Goal: Task Accomplishment & Management: Manage account settings

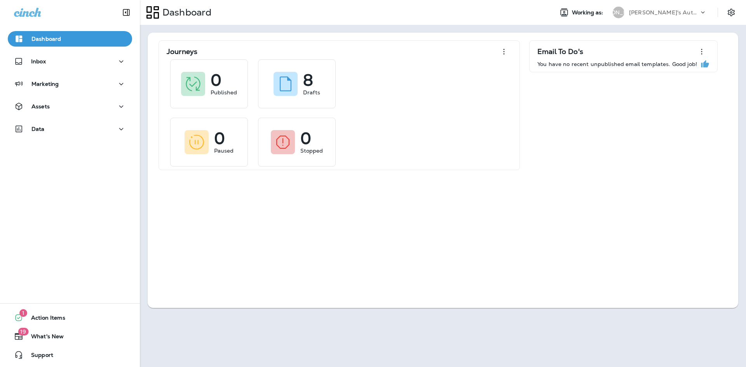
click at [67, 38] on div "Dashboard" at bounding box center [70, 38] width 112 height 9
click at [62, 313] on div "1 Action Items" at bounding box center [37, 317] width 58 height 9
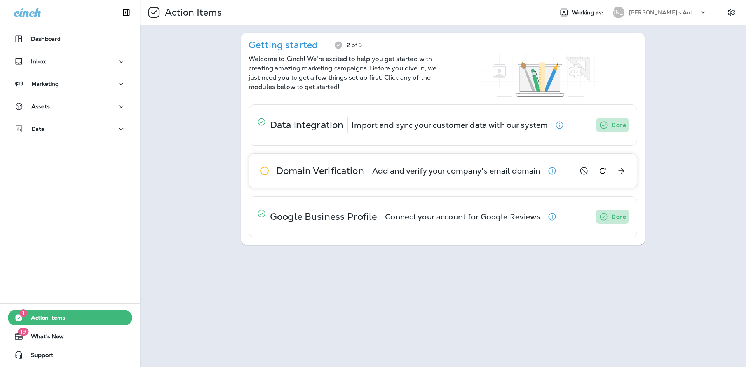
click at [550, 170] on icon "button" at bounding box center [552, 170] width 9 height 9
click at [730, 12] on icon "Settings" at bounding box center [731, 12] width 9 height 9
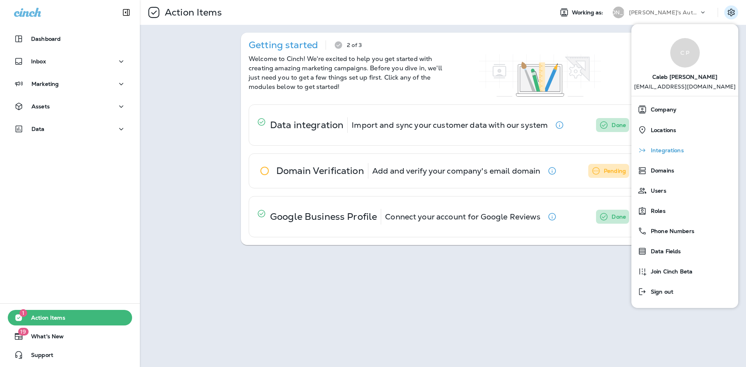
click at [665, 153] on span "Integrations" at bounding box center [665, 150] width 37 height 7
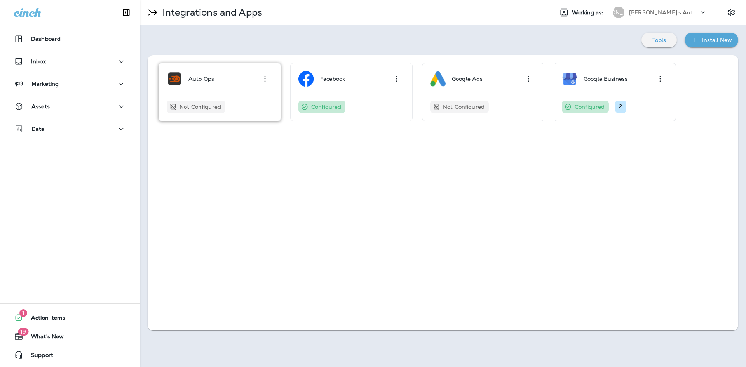
click at [212, 91] on div "Auto Ops Not Configured" at bounding box center [220, 92] width 106 height 42
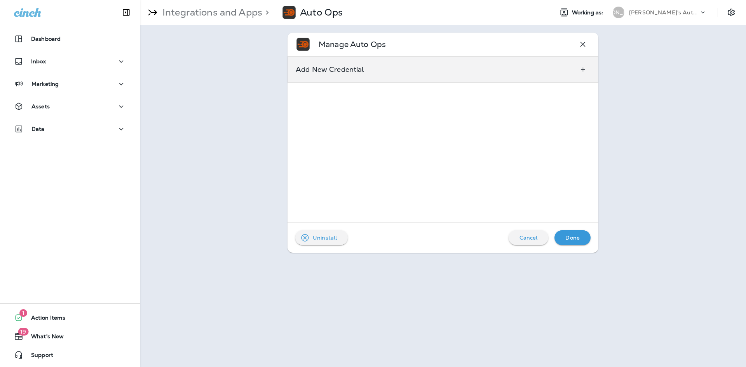
click at [363, 67] on p "Add New Credential" at bounding box center [330, 69] width 69 height 6
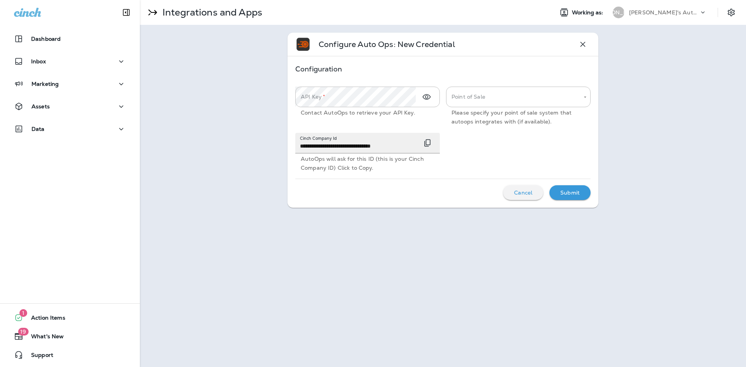
click at [585, 46] on icon "button" at bounding box center [583, 44] width 5 height 5
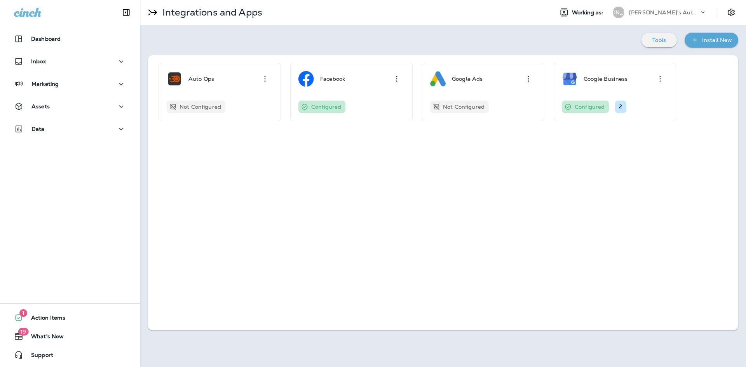
click at [658, 17] on div "[PERSON_NAME]'s Auto & Tire" at bounding box center [664, 13] width 70 height 12
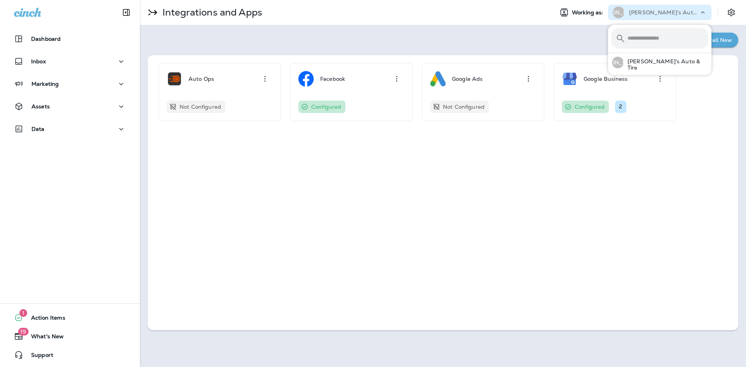
drag, startPoint x: 658, startPoint y: 17, endPoint x: 679, endPoint y: 15, distance: 21.0
click at [659, 16] on div "[PERSON_NAME]'s Auto & Tire" at bounding box center [664, 13] width 70 height 12
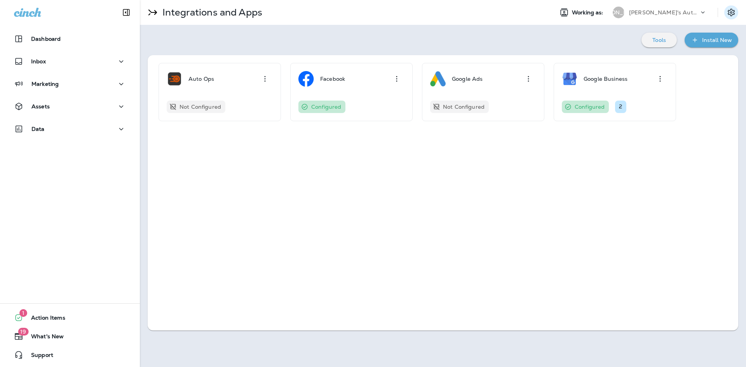
click at [727, 17] on button "Settings" at bounding box center [731, 12] width 14 height 14
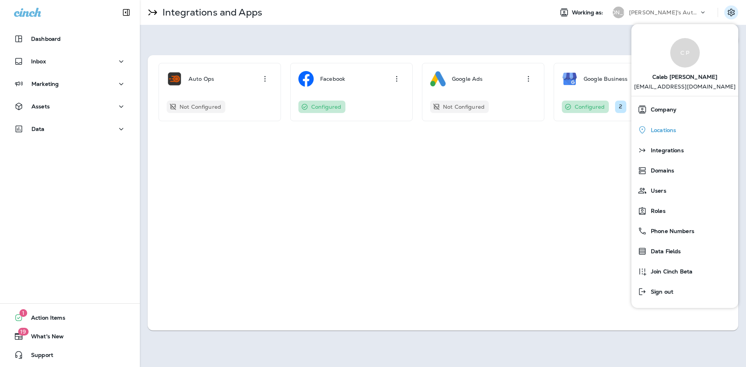
click at [683, 129] on div "Locations" at bounding box center [685, 130] width 101 height 16
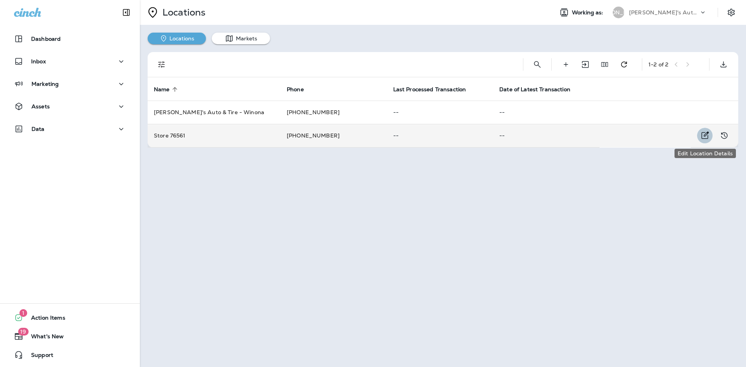
click at [704, 135] on icon "Edit Location Details" at bounding box center [705, 135] width 7 height 7
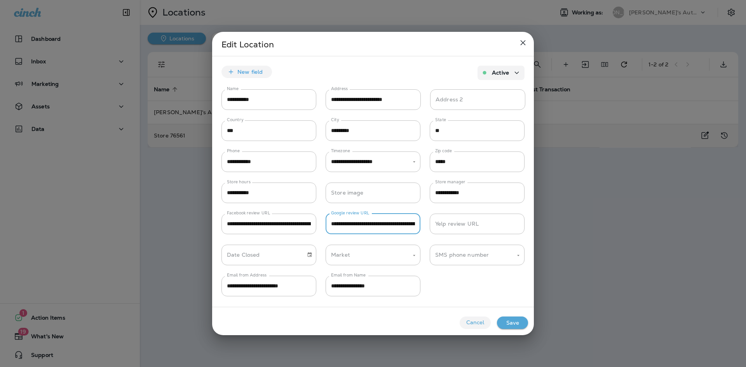
click at [385, 228] on input "**********" at bounding box center [373, 224] width 95 height 21
drag, startPoint x: 429, startPoint y: 225, endPoint x: 469, endPoint y: 229, distance: 40.2
click at [473, 228] on div "**********" at bounding box center [373, 219] width 322 height 31
click at [415, 223] on input "**********" at bounding box center [373, 224] width 95 height 21
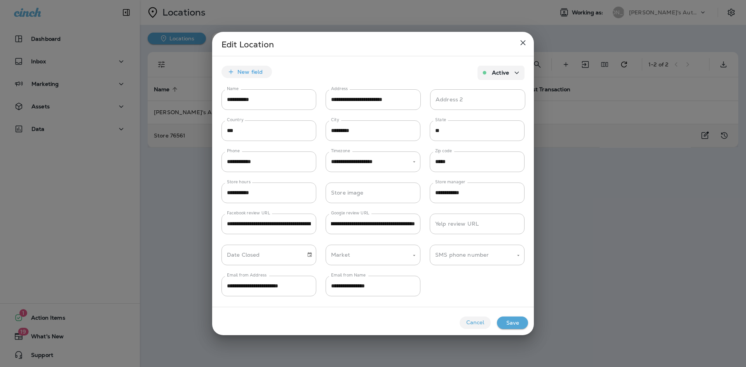
scroll to position [0, 0]
click at [427, 213] on div "**********" at bounding box center [373, 219] width 322 height 31
click at [283, 227] on input "**********" at bounding box center [269, 224] width 95 height 21
click at [525, 42] on icon "close" at bounding box center [522, 42] width 9 height 9
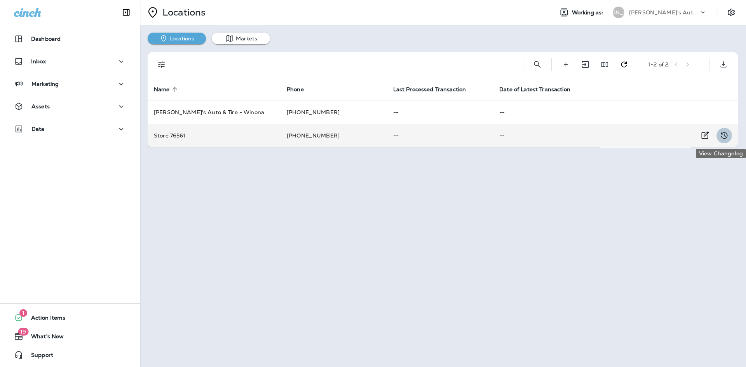
click at [727, 137] on icon "View Changelog" at bounding box center [724, 135] width 9 height 9
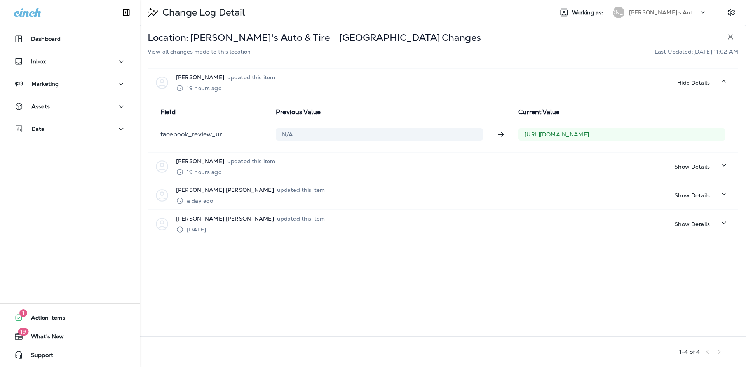
click at [733, 41] on icon "button" at bounding box center [730, 36] width 9 height 9
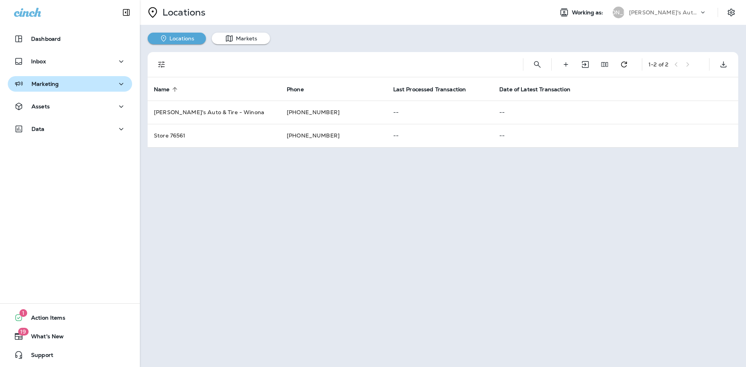
click at [45, 81] on p "Marketing" at bounding box center [44, 84] width 27 height 6
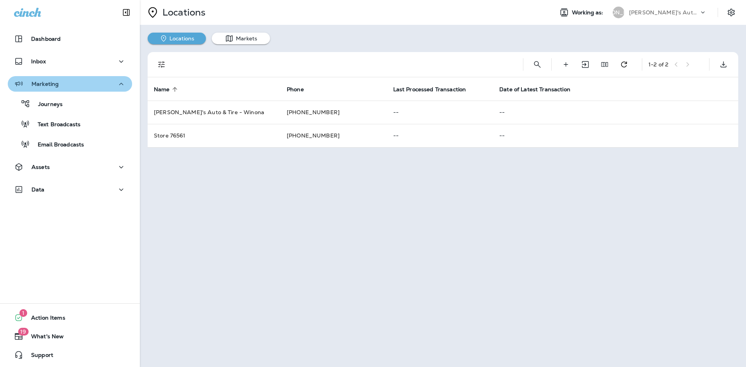
click at [75, 85] on div "Marketing" at bounding box center [70, 84] width 112 height 10
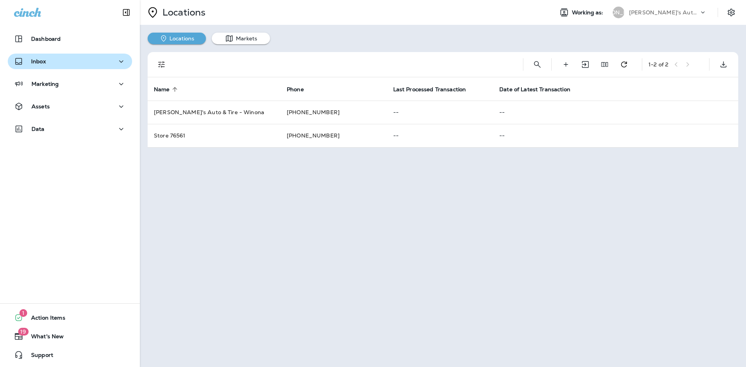
click at [70, 65] on div "Inbox" at bounding box center [70, 62] width 112 height 10
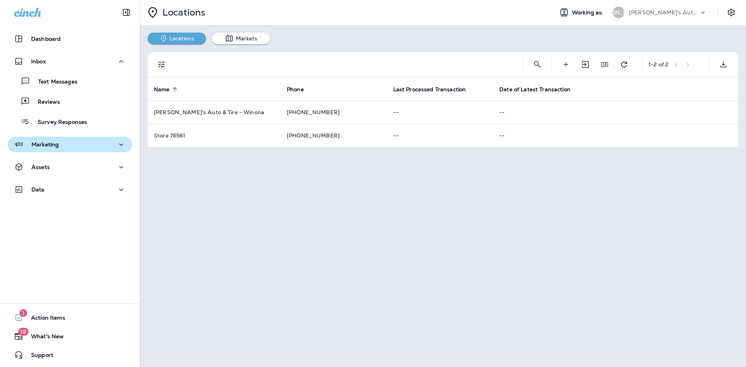
click at [95, 141] on div "Marketing" at bounding box center [70, 145] width 112 height 10
click at [70, 148] on div "Marketing" at bounding box center [70, 145] width 112 height 10
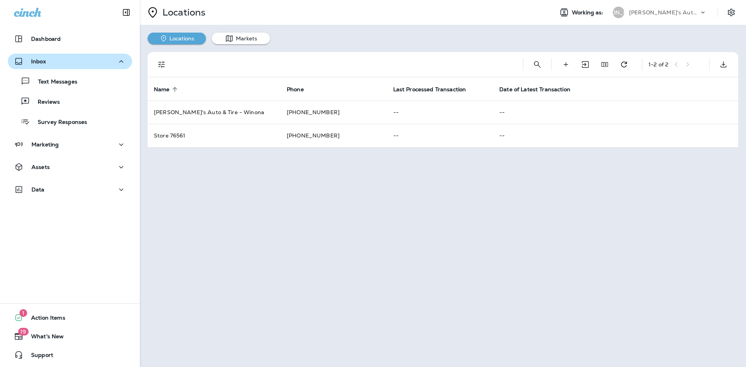
click at [73, 67] on button "Inbox" at bounding box center [70, 62] width 124 height 16
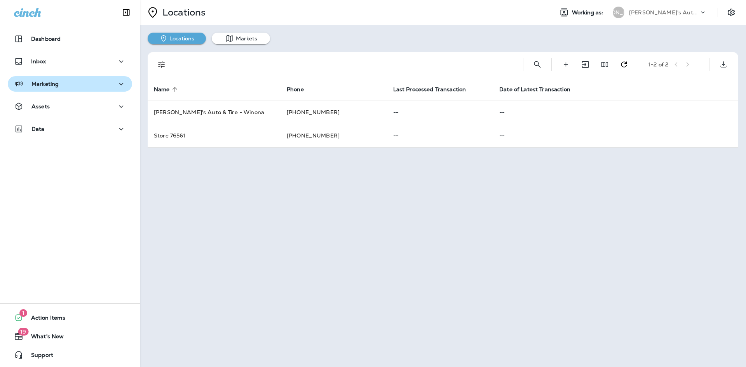
click at [79, 86] on div "Marketing" at bounding box center [70, 84] width 112 height 10
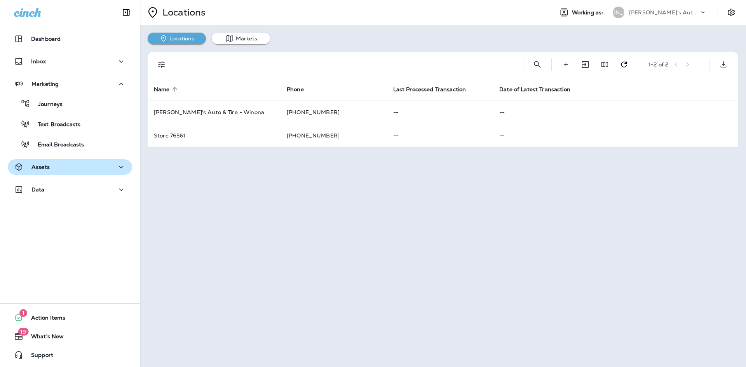
click at [65, 165] on div "Assets" at bounding box center [70, 167] width 112 height 10
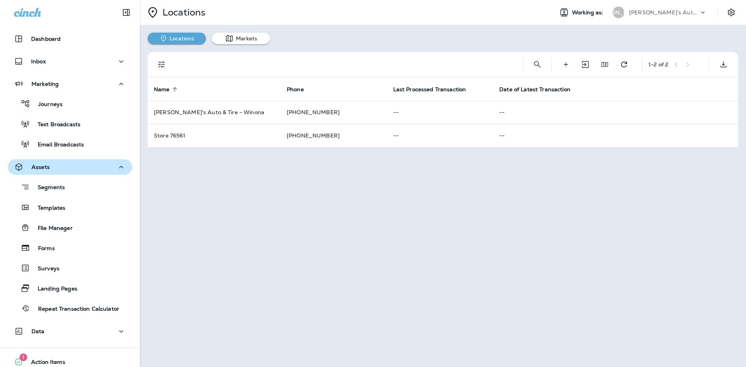
click at [65, 165] on div "Assets" at bounding box center [70, 167] width 112 height 10
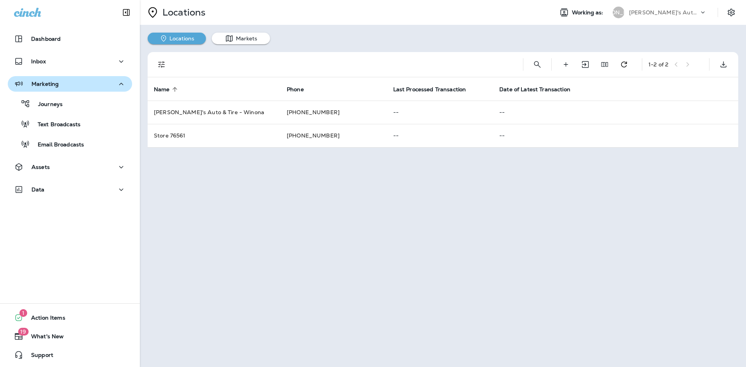
click at [63, 85] on div "Marketing" at bounding box center [70, 84] width 112 height 10
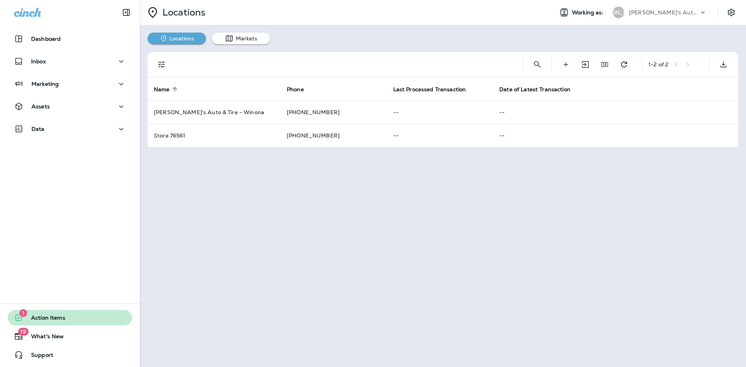
click at [44, 325] on button "1 Action Items" at bounding box center [70, 318] width 124 height 16
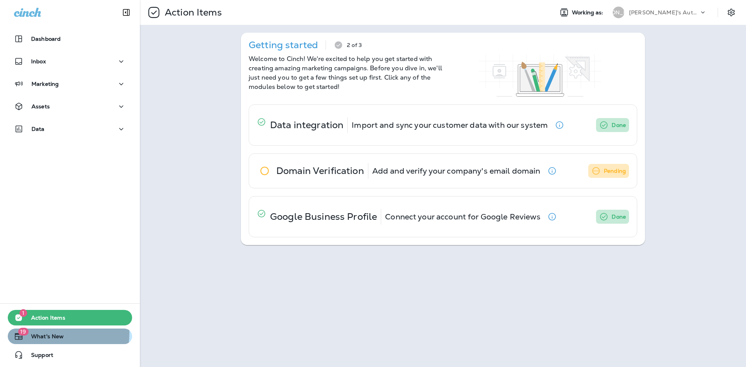
click at [41, 333] on span "What's New" at bounding box center [43, 337] width 40 height 9
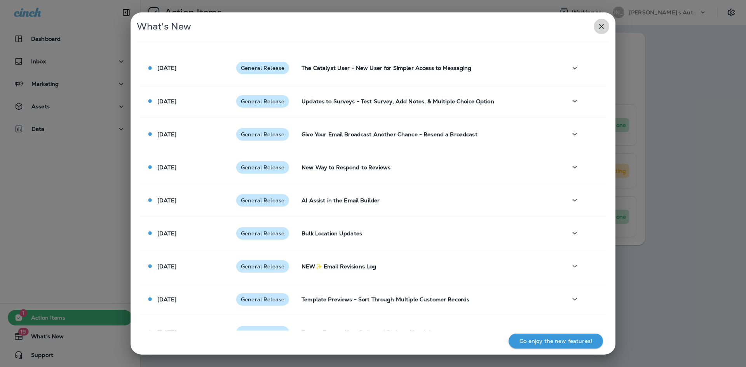
click at [597, 26] on button "button" at bounding box center [602, 27] width 16 height 16
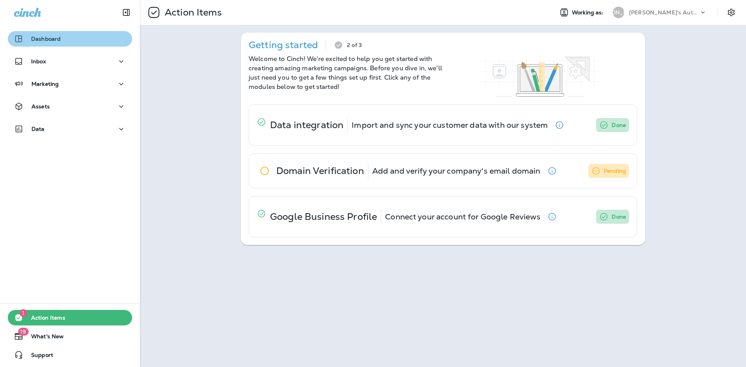
click at [70, 34] on button "Dashboard" at bounding box center [70, 39] width 124 height 16
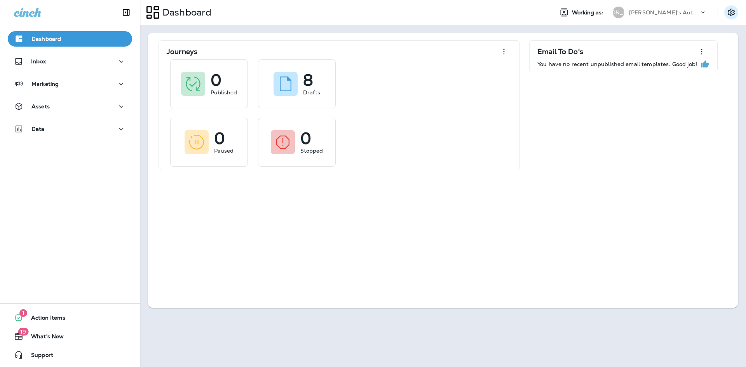
click at [730, 18] on button "Settings" at bounding box center [731, 12] width 14 height 14
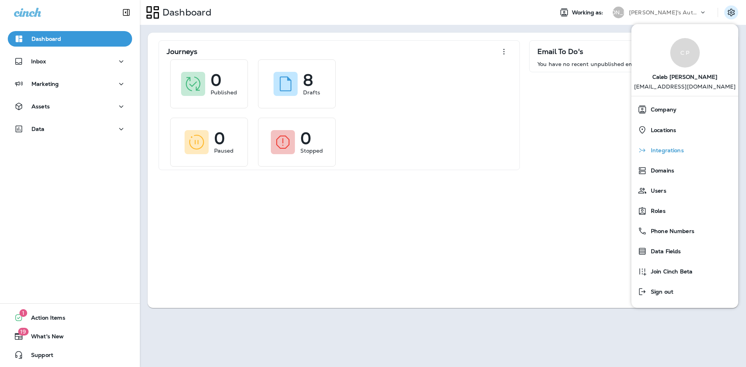
click at [671, 158] on div "Integrations" at bounding box center [685, 151] width 101 height 16
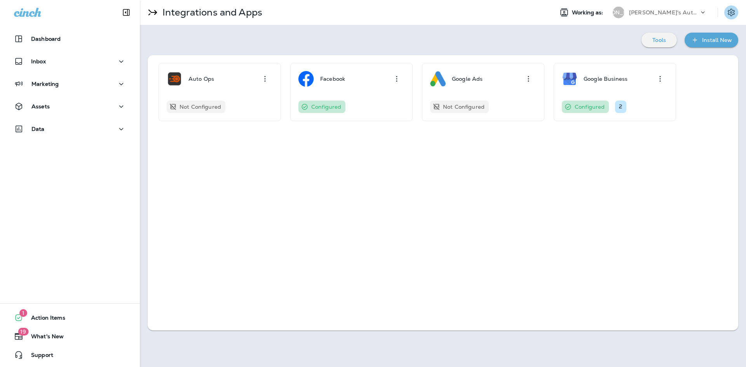
click at [731, 11] on icon "Settings" at bounding box center [731, 12] width 9 height 9
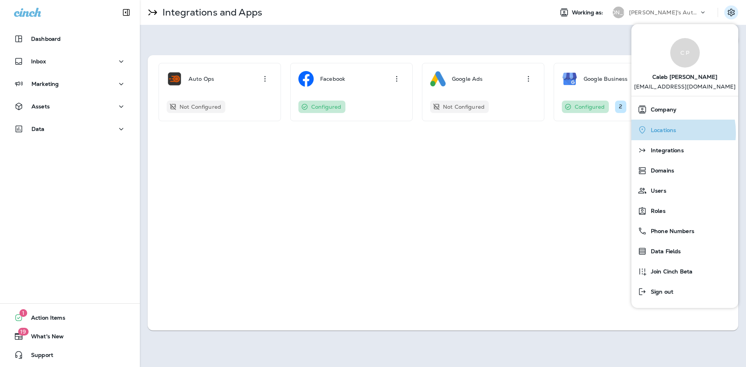
click at [656, 133] on span "Locations" at bounding box center [661, 130] width 29 height 7
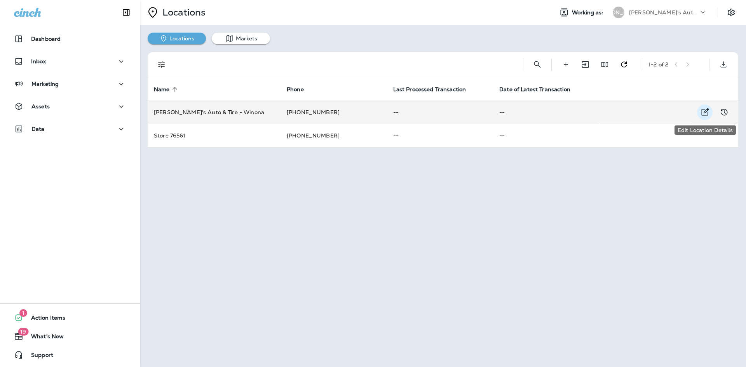
click at [709, 113] on icon "Edit Location Details" at bounding box center [704, 112] width 9 height 9
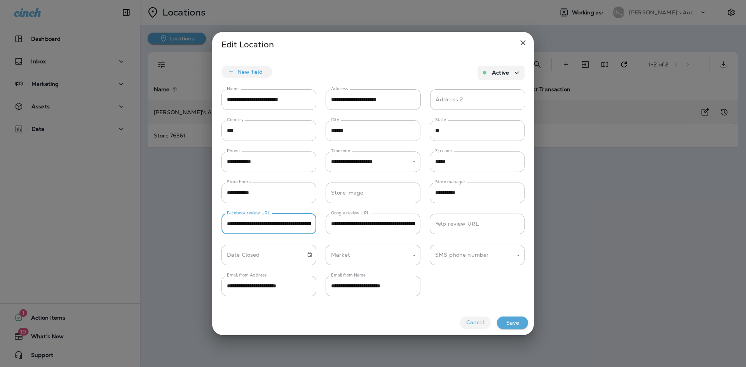
scroll to position [0, 59]
drag, startPoint x: 277, startPoint y: 226, endPoint x: 372, endPoint y: 233, distance: 94.3
click at [372, 233] on div "**********" at bounding box center [373, 219] width 322 height 31
click at [305, 226] on input "**********" at bounding box center [269, 224] width 95 height 21
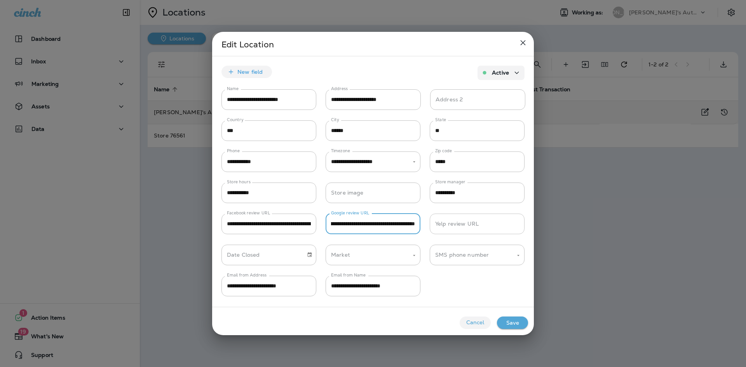
drag, startPoint x: 378, startPoint y: 224, endPoint x: 459, endPoint y: 227, distance: 80.5
click at [456, 227] on div "**********" at bounding box center [373, 219] width 322 height 31
click at [524, 43] on icon "close" at bounding box center [522, 42] width 9 height 9
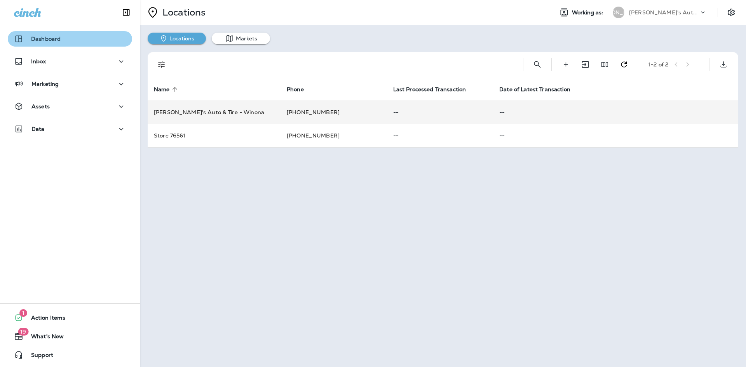
click at [74, 42] on div "Dashboard" at bounding box center [70, 38] width 112 height 9
